Goal: Find specific page/section: Find specific page/section

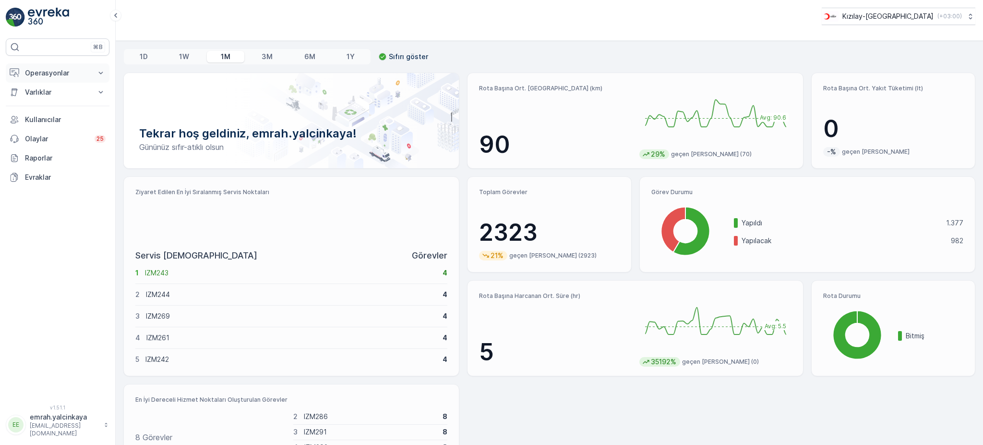
click at [50, 73] on p "Operasyonlar" at bounding box center [57, 73] width 65 height 10
click at [45, 117] on p "Rotalar & Görevler" at bounding box center [54, 116] width 60 height 10
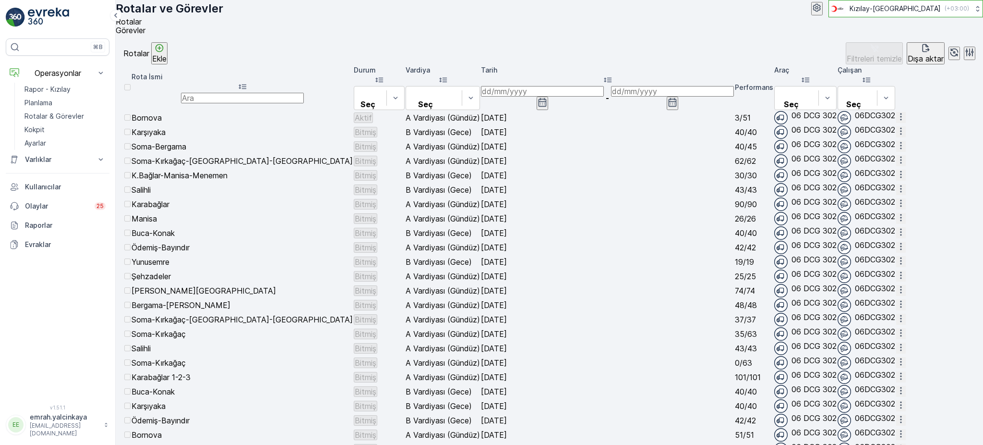
click at [927, 14] on div "Kızılay-İzmir ( +03:00 )" at bounding box center [899, 8] width 140 height 11
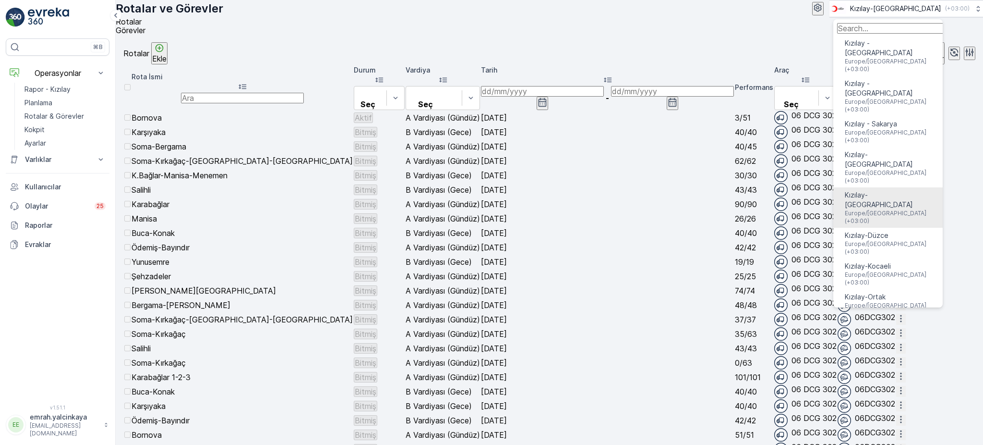
click at [890, 209] on span "Europe/Istanbul (+03:00)" at bounding box center [888, 216] width 86 height 15
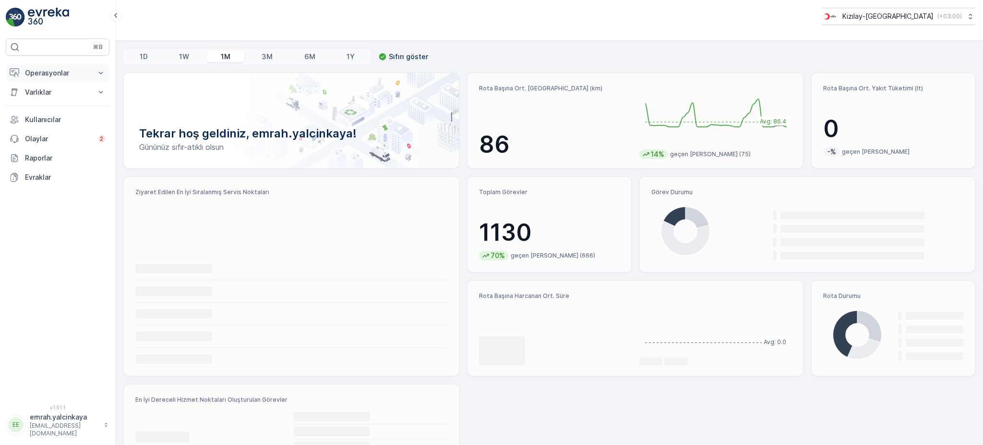
click at [61, 73] on p "Operasyonlar" at bounding box center [57, 73] width 65 height 10
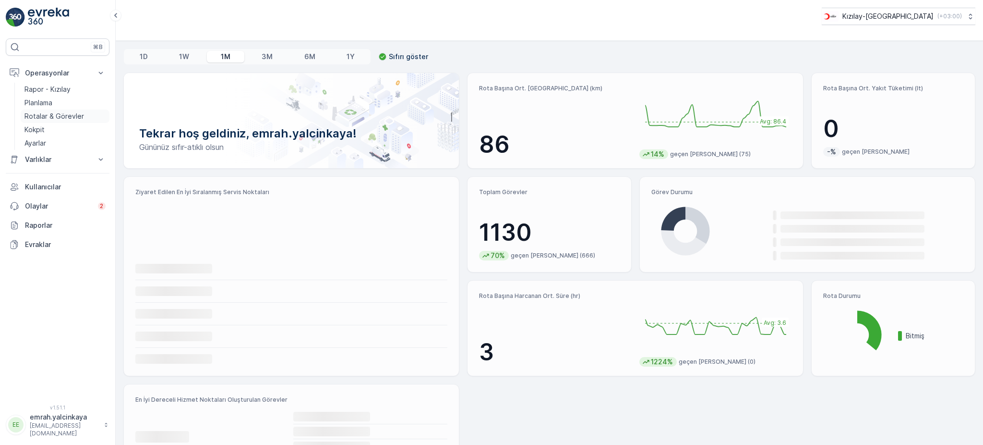
click at [41, 113] on p "Rotalar & Görevler" at bounding box center [54, 116] width 60 height 10
